Goal: Find specific page/section: Find specific page/section

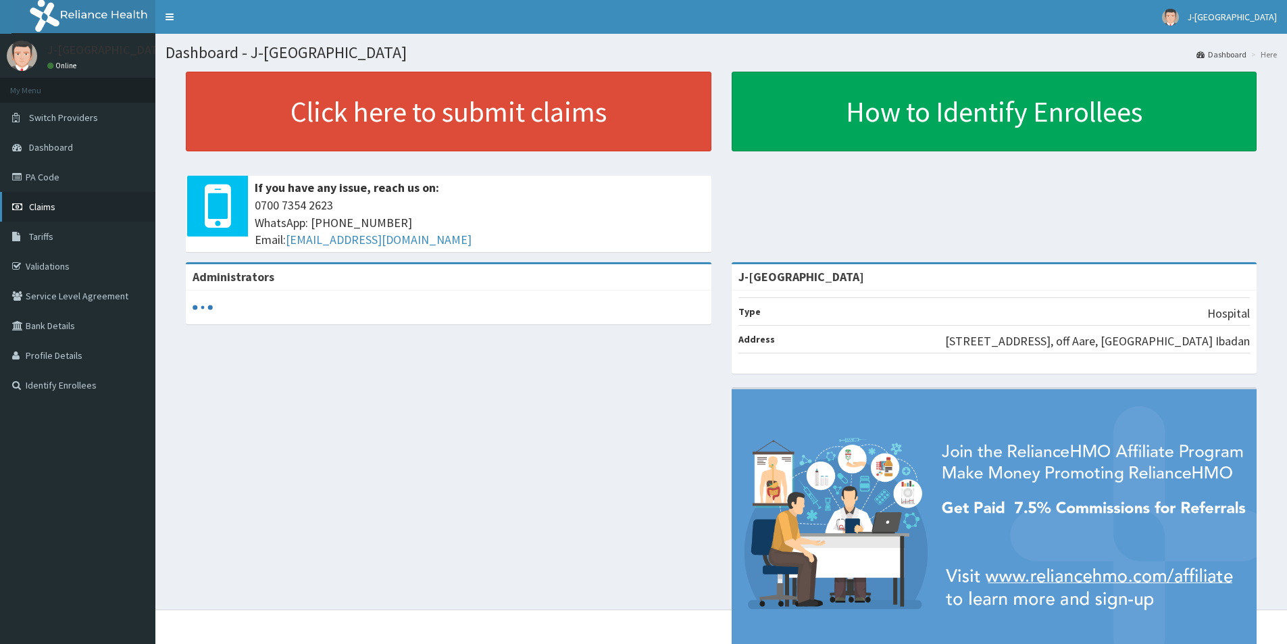
click at [43, 211] on span "Claims" at bounding box center [42, 207] width 26 height 12
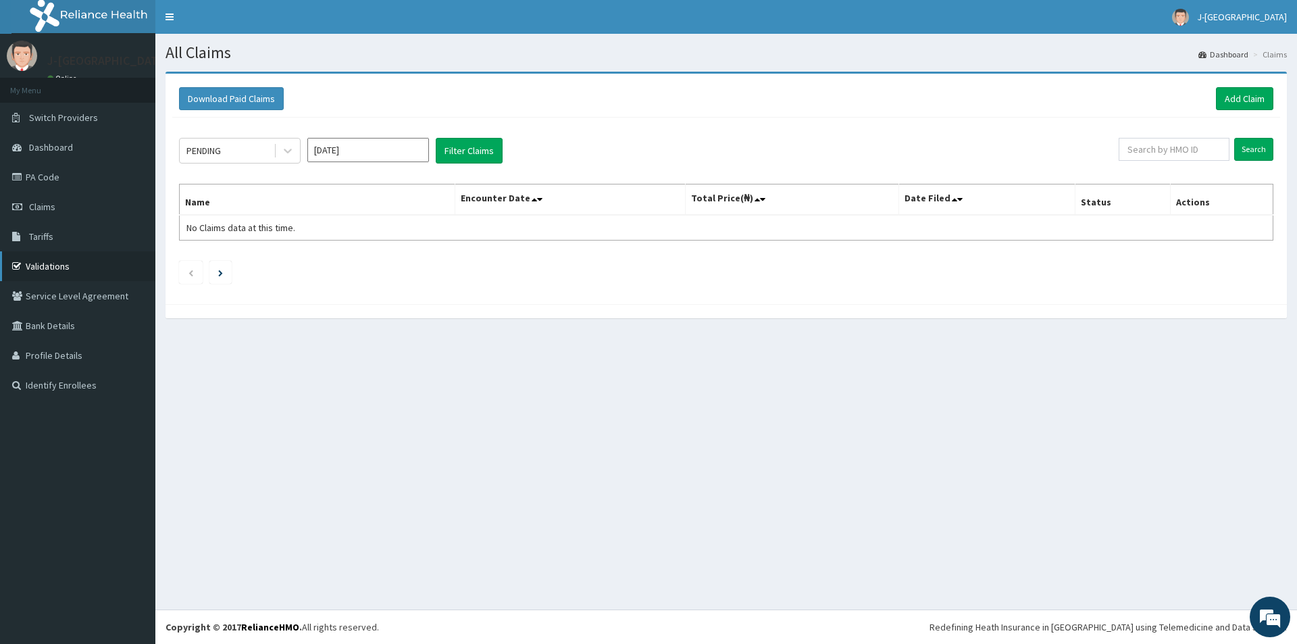
click at [50, 260] on link "Validations" at bounding box center [77, 266] width 155 height 30
